Goal: Task Accomplishment & Management: Complete application form

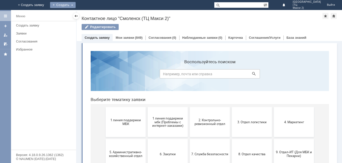
click at [76, 5] on div "Создать" at bounding box center [63, 5] width 26 height 6
click at [93, 15] on link "Заявка" at bounding box center [74, 15] width 38 height 6
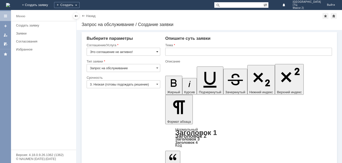
click at [158, 51] on span at bounding box center [157, 52] width 2 height 4
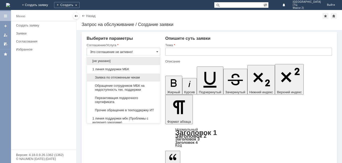
click at [130, 78] on span "Заявка по отложенным чекам" at bounding box center [123, 78] width 67 height 4
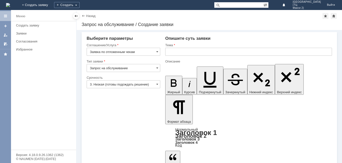
type input "Заявка по отложенным чекам"
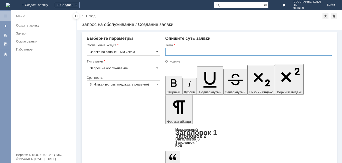
click at [177, 52] on input "text" at bounding box center [248, 52] width 167 height 8
type input "Отложенные чеки"
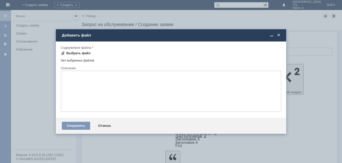
click at [73, 54] on div "Выбрать файл" at bounding box center [78, 53] width 24 height 4
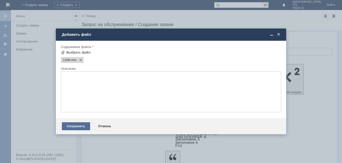
click at [80, 128] on div "Сохранить" at bounding box center [76, 126] width 28 height 8
